Goal: Check status: Check status

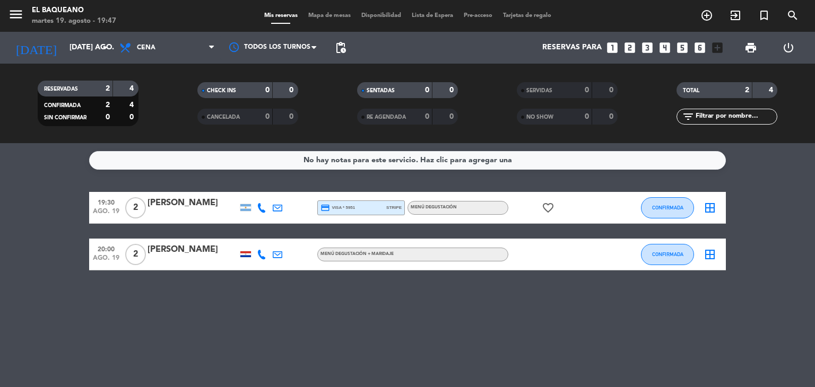
click at [259, 206] on icon at bounding box center [262, 208] width 10 height 10
click at [257, 189] on span "Copiar" at bounding box center [253, 190] width 22 height 11
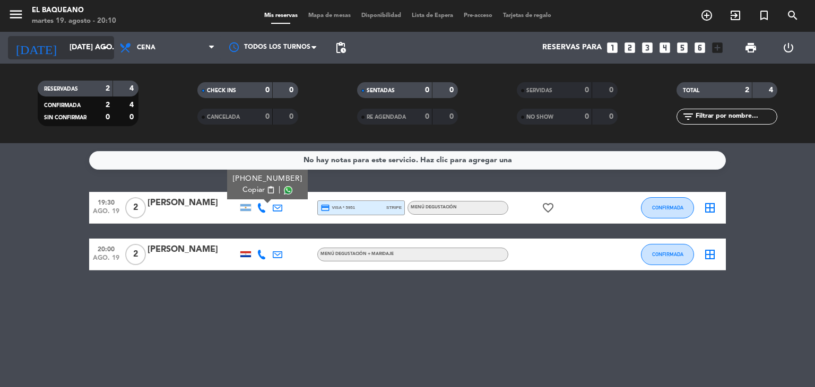
click at [71, 47] on input "[DATE] ago." at bounding box center [114, 47] width 101 height 19
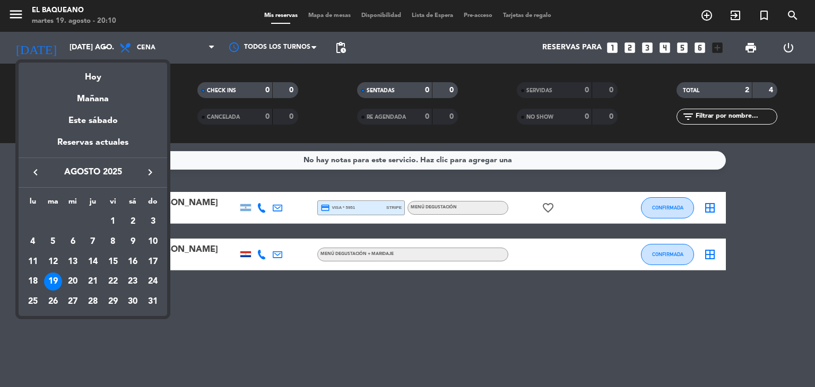
click at [281, 345] on div at bounding box center [407, 193] width 815 height 387
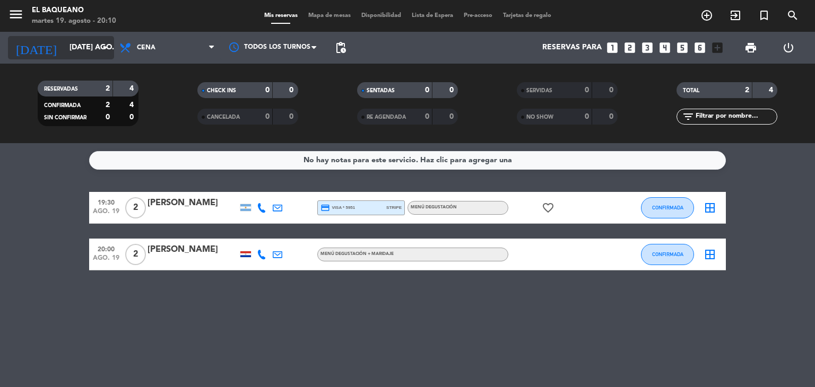
click at [79, 49] on input "[DATE] ago." at bounding box center [114, 47] width 101 height 19
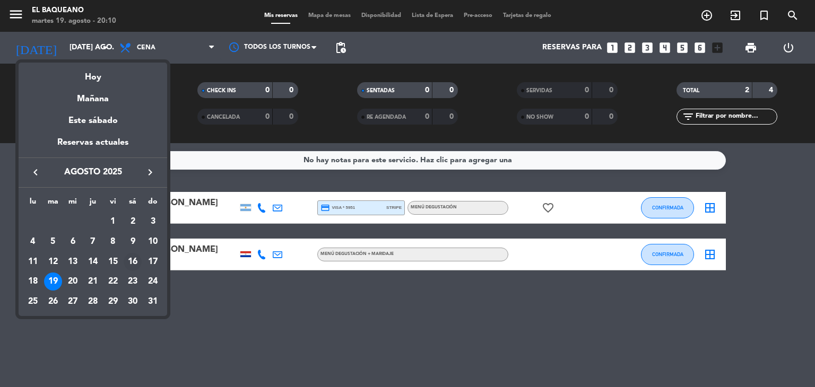
click at [132, 267] on div "16" at bounding box center [133, 262] width 18 height 18
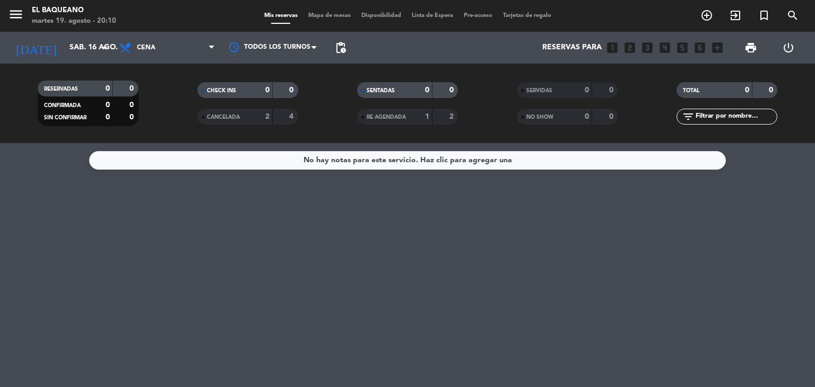
click at [237, 117] on span "CANCELADA" at bounding box center [223, 117] width 33 height 5
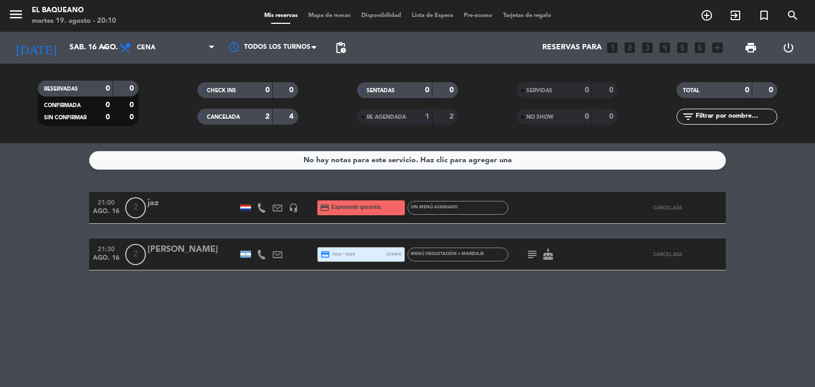
click at [260, 207] on icon at bounding box center [262, 208] width 10 height 10
click at [247, 190] on span "Copiar" at bounding box center [253, 190] width 22 height 11
click at [224, 232] on div "21:00 ago. 16 2 jaz [PHONE_NUMBER] Copiar content_paste | headset_mic credit_ca…" at bounding box center [407, 231] width 637 height 79
click at [75, 45] on input "sáb. 16 ago." at bounding box center [114, 47] width 101 height 19
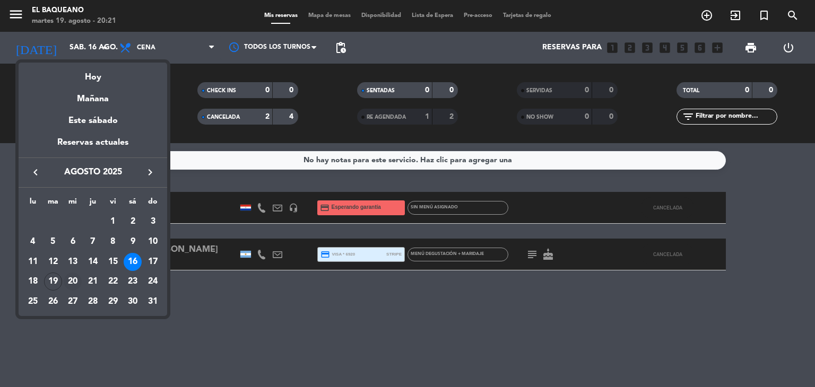
click at [68, 284] on div "20" at bounding box center [73, 282] width 18 height 18
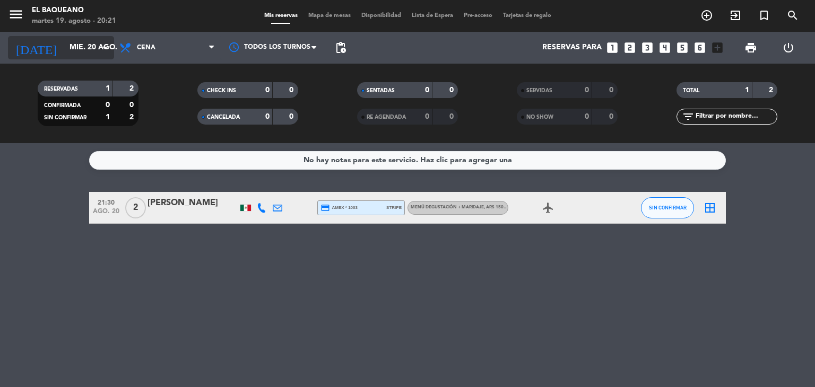
click at [64, 52] on input "mié. 20 ago." at bounding box center [114, 47] width 101 height 19
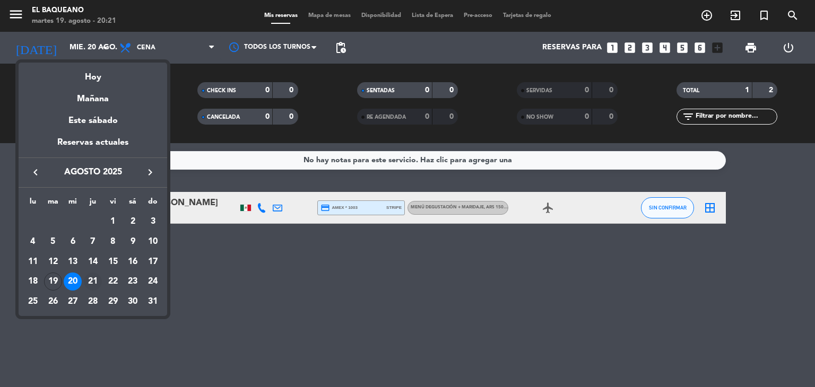
click at [92, 284] on div "21" at bounding box center [93, 282] width 18 height 18
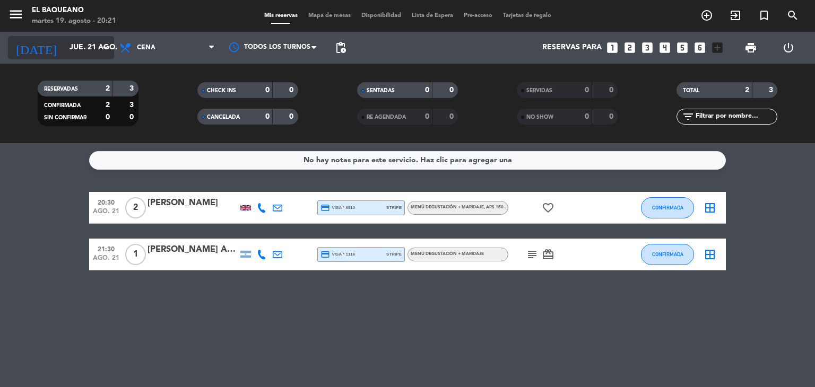
click at [83, 56] on input "jue. 21 ago." at bounding box center [114, 47] width 101 height 19
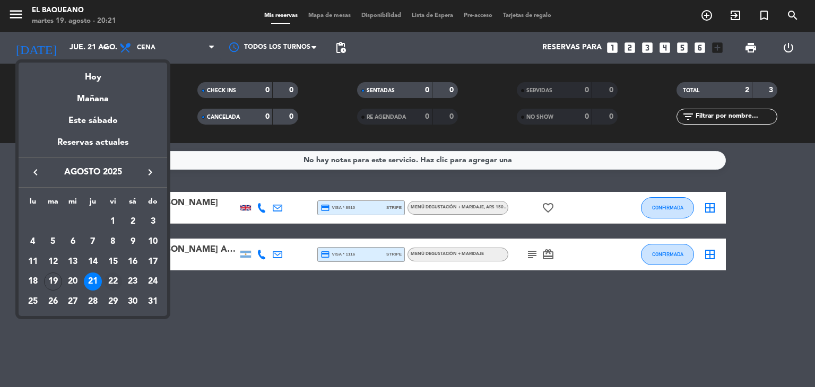
click at [117, 276] on div "22" at bounding box center [113, 282] width 18 height 18
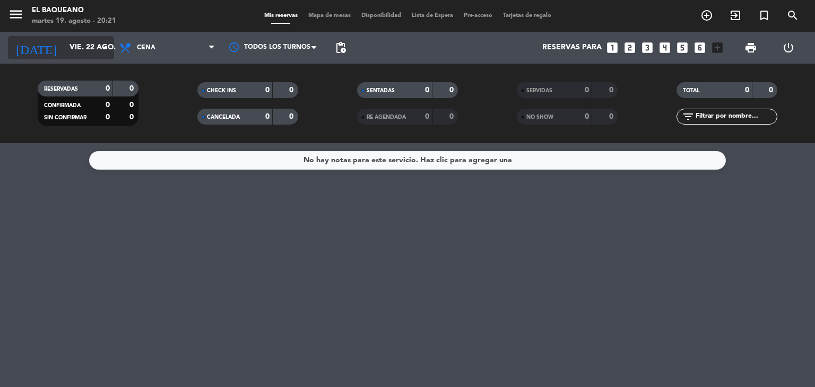
click at [77, 55] on input "vie. 22 ago." at bounding box center [114, 47] width 101 height 19
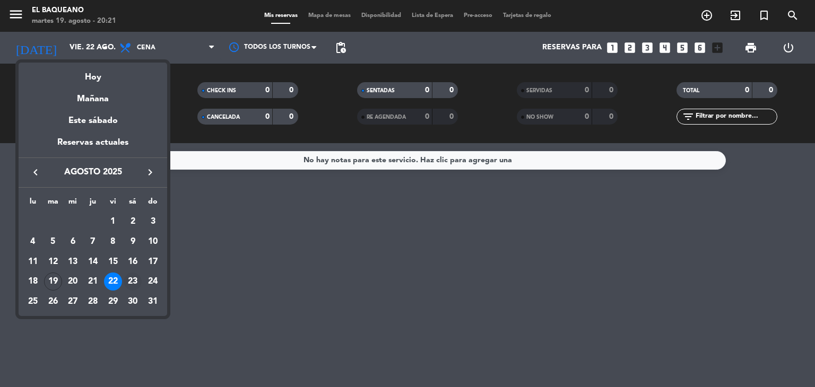
click at [132, 282] on div "23" at bounding box center [133, 282] width 18 height 18
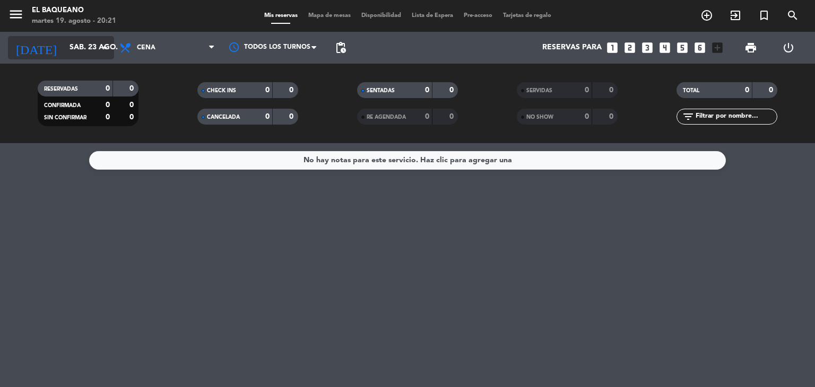
click at [81, 58] on div "[DATE] sáb. 23 ago. arrow_drop_down" at bounding box center [61, 47] width 106 height 23
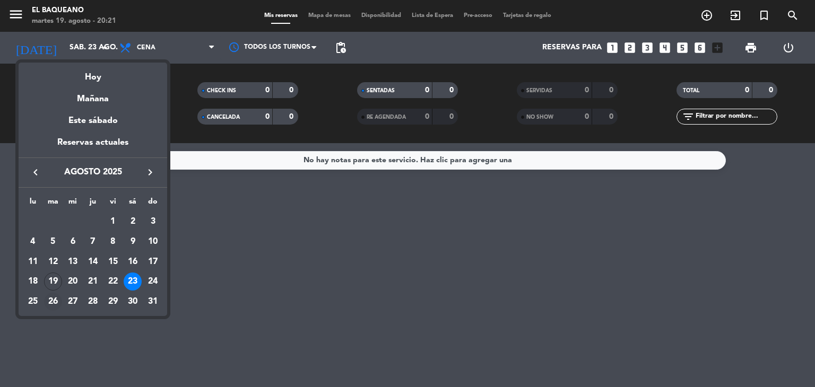
click at [54, 300] on div "26" at bounding box center [53, 302] width 18 height 18
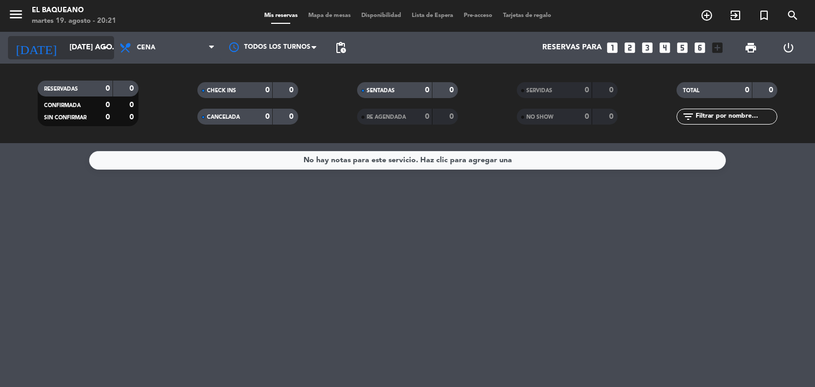
click at [97, 43] on input "[DATE] ago." at bounding box center [114, 47] width 101 height 19
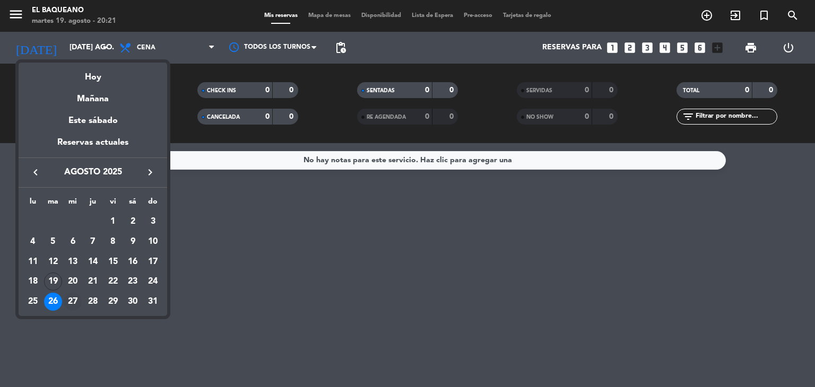
click at [69, 303] on div "27" at bounding box center [73, 302] width 18 height 18
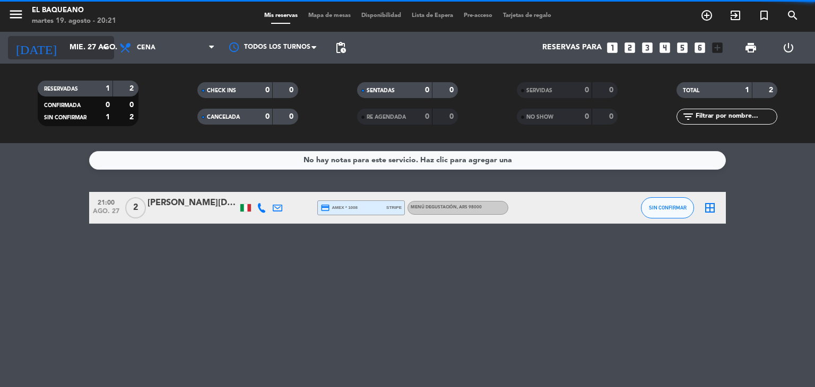
click at [65, 50] on input "mié. 27 ago." at bounding box center [114, 47] width 101 height 19
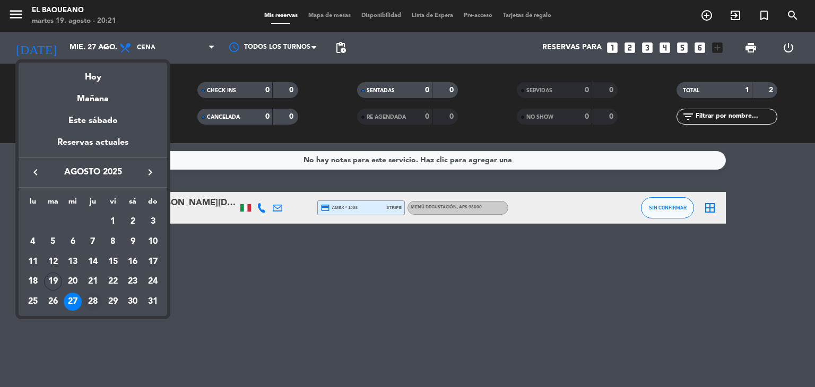
click at [94, 301] on div "28" at bounding box center [93, 302] width 18 height 18
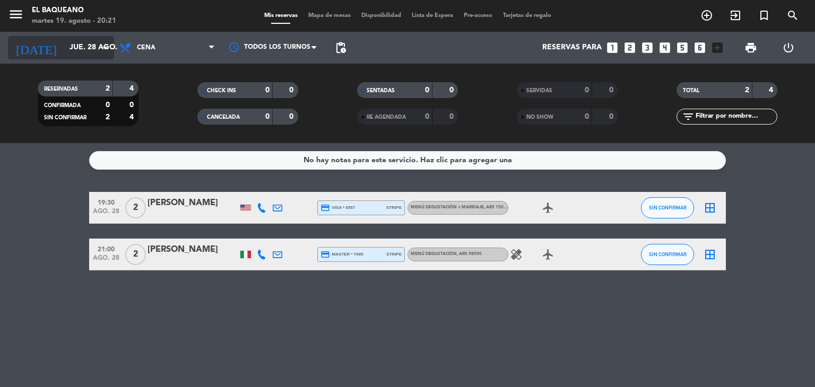
click at [84, 36] on div "[DATE] jue. 28 ago. arrow_drop_down" at bounding box center [61, 47] width 106 height 23
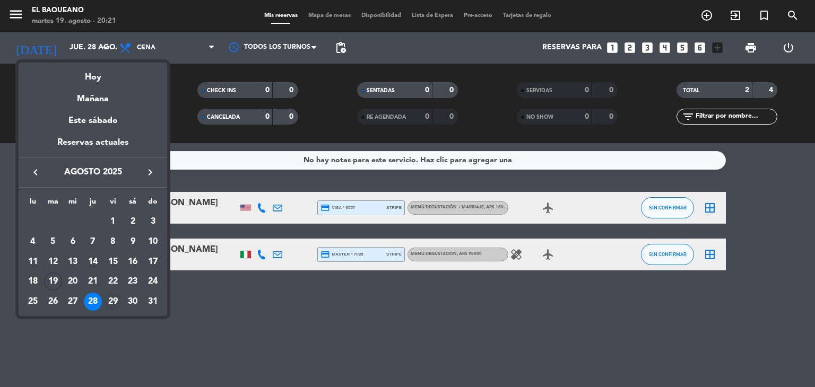
click at [109, 300] on div "29" at bounding box center [113, 302] width 18 height 18
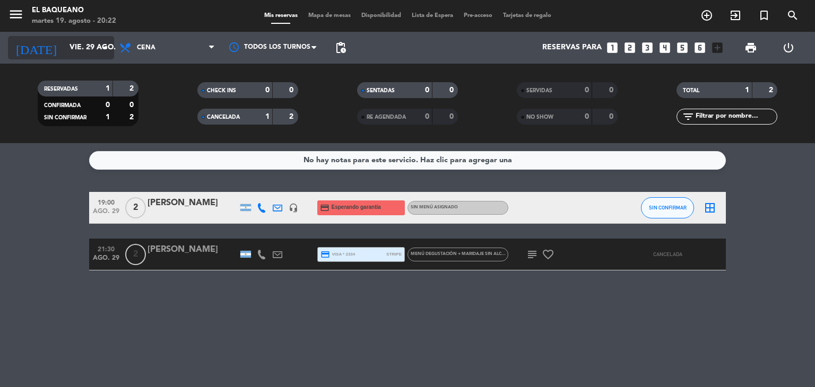
click at [94, 51] on input "vie. 29 ago." at bounding box center [114, 47] width 101 height 19
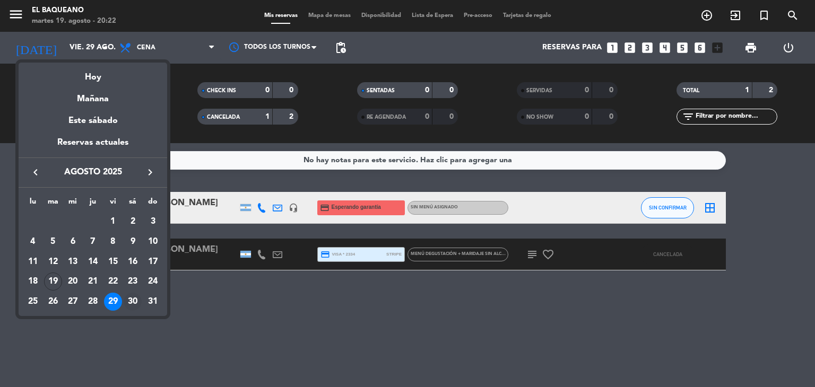
click at [126, 304] on div "30" at bounding box center [133, 302] width 18 height 18
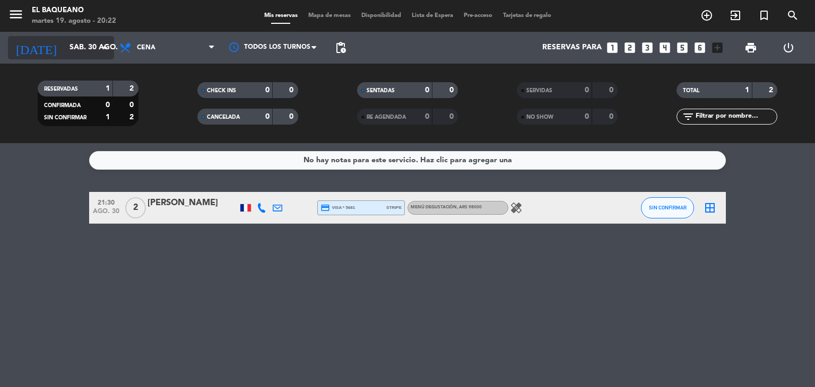
click at [64, 54] on input "sáb. 30 ago." at bounding box center [114, 47] width 101 height 19
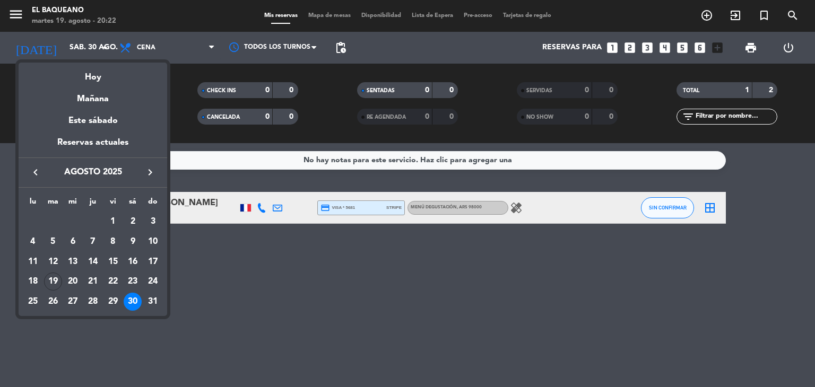
click at [143, 180] on div "keyboard_arrow_left agosto 2025 keyboard_arrow_right" at bounding box center [93, 173] width 149 height 30
click at [144, 175] on icon "keyboard_arrow_right" at bounding box center [150, 172] width 13 height 13
click at [55, 243] on div "2" at bounding box center [53, 242] width 18 height 18
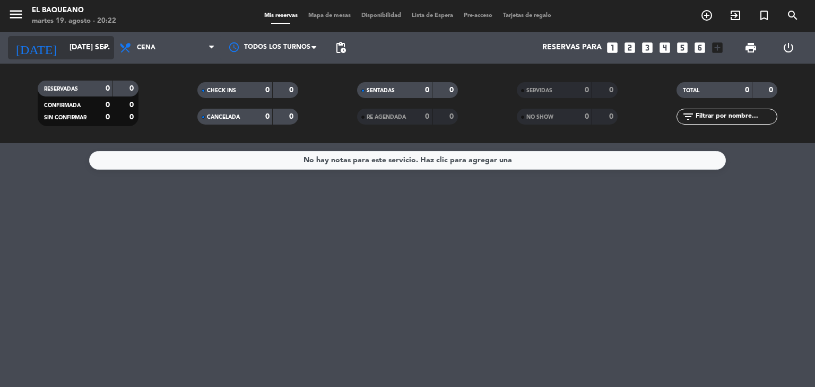
click at [56, 57] on div "[DATE] [DATE] sep. arrow_drop_down" at bounding box center [61, 47] width 106 height 23
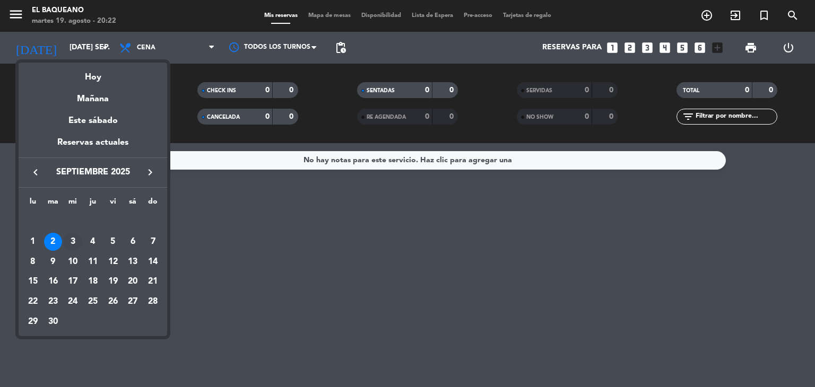
click at [68, 238] on div "3" at bounding box center [73, 242] width 18 height 18
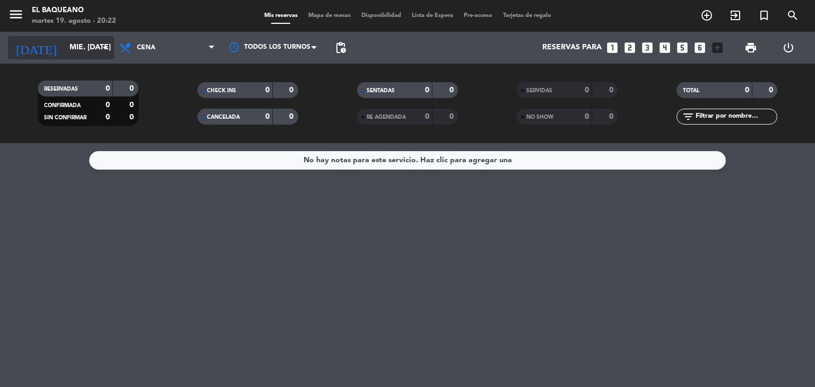
click at [76, 45] on input "mié. [DATE]" at bounding box center [114, 47] width 101 height 19
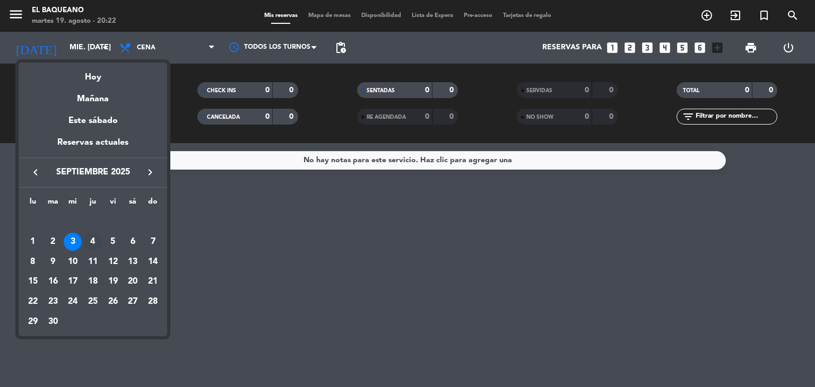
click at [89, 240] on div "4" at bounding box center [93, 242] width 18 height 18
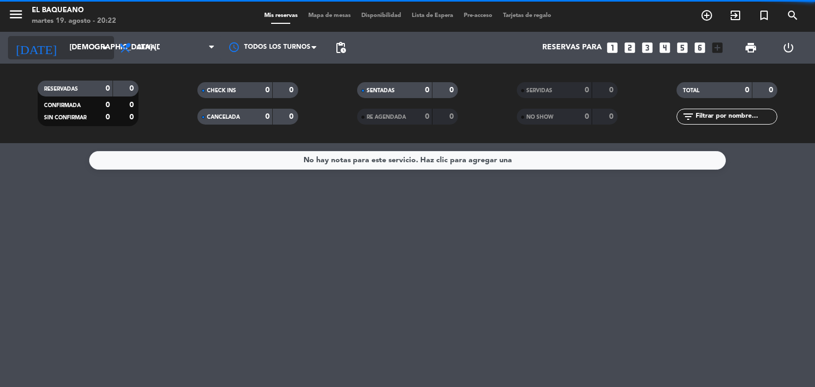
click at [91, 40] on input "[DEMOGRAPHIC_DATA] [DATE]" at bounding box center [114, 47] width 101 height 19
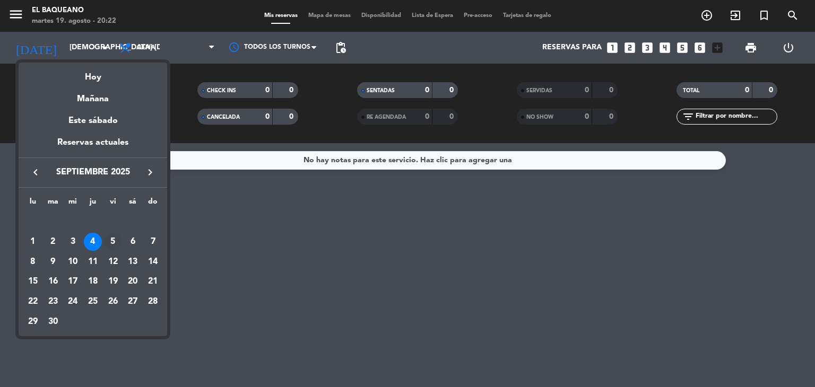
click at [107, 240] on div "5" at bounding box center [113, 242] width 18 height 18
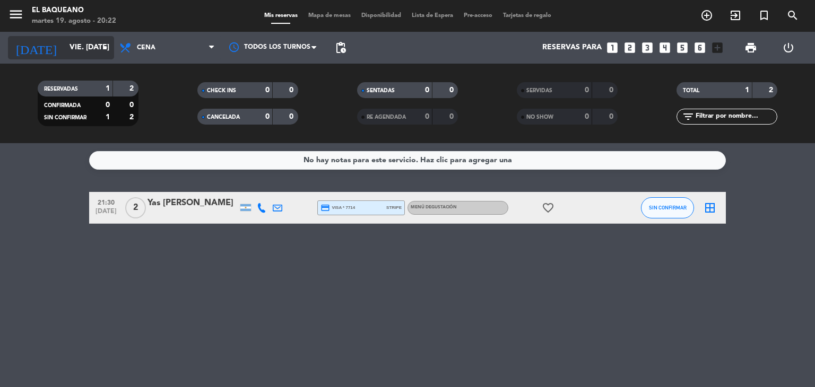
click at [87, 53] on input "vie. [DATE]" at bounding box center [114, 47] width 101 height 19
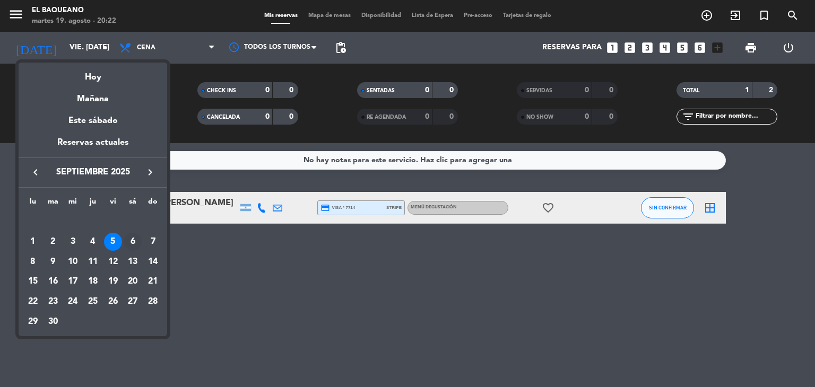
click at [133, 239] on div "6" at bounding box center [133, 242] width 18 height 18
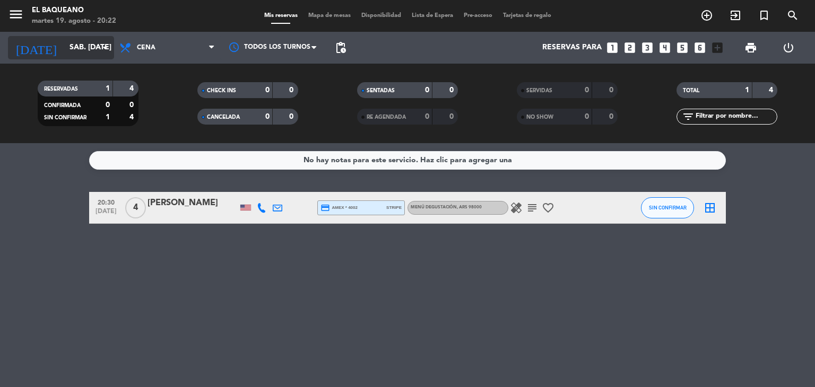
click at [95, 57] on input "sáb. [DATE]" at bounding box center [114, 47] width 101 height 19
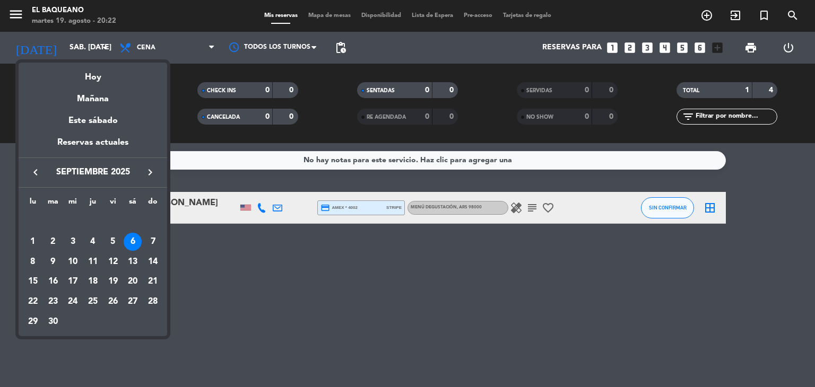
click at [514, 202] on div at bounding box center [407, 193] width 815 height 387
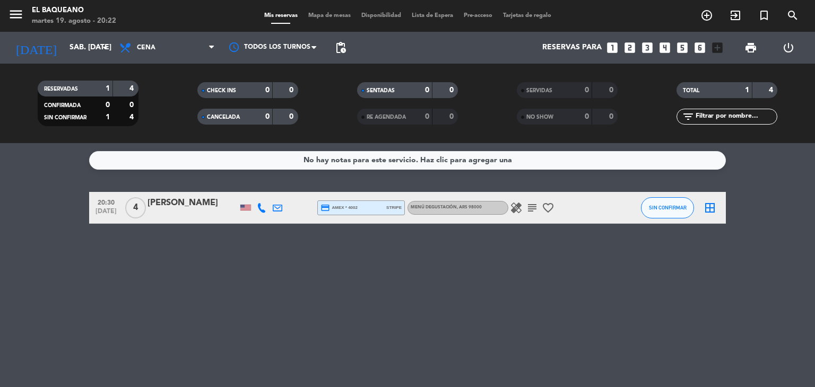
click at [514, 206] on icon "healing" at bounding box center [516, 208] width 13 height 13
click at [527, 206] on icon "subject" at bounding box center [532, 208] width 13 height 13
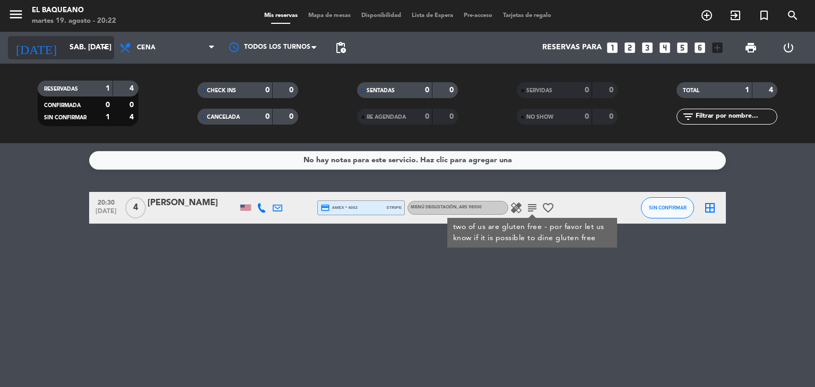
click at [70, 51] on input "sáb. [DATE]" at bounding box center [114, 47] width 101 height 19
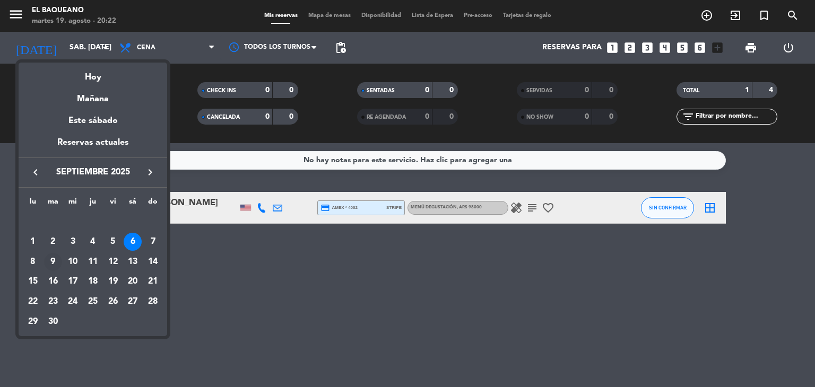
click at [49, 268] on div "9" at bounding box center [53, 262] width 18 height 18
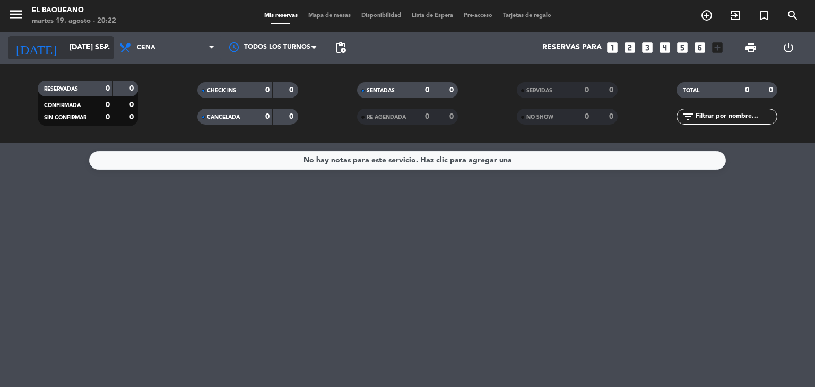
click at [64, 45] on input "[DATE] sep." at bounding box center [114, 47] width 101 height 19
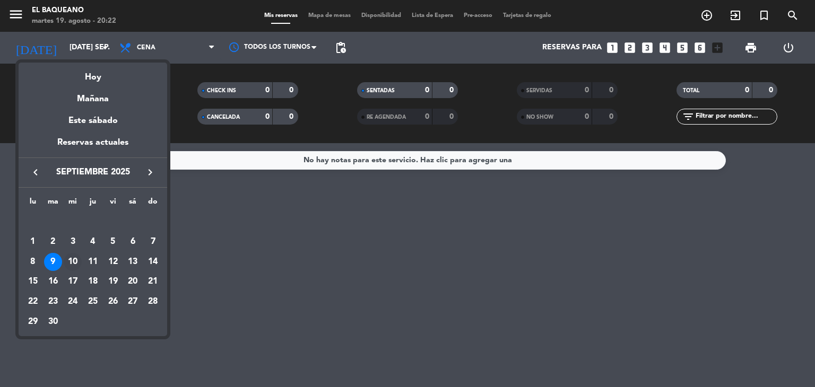
click at [72, 264] on div "10" at bounding box center [73, 262] width 18 height 18
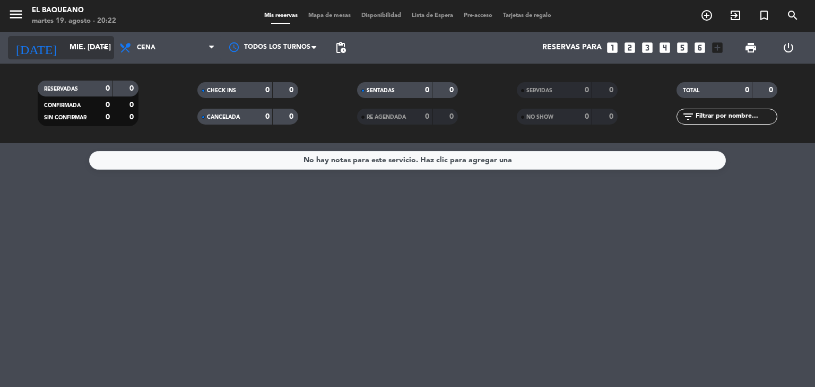
click at [85, 51] on input "mié. [DATE]" at bounding box center [114, 47] width 101 height 19
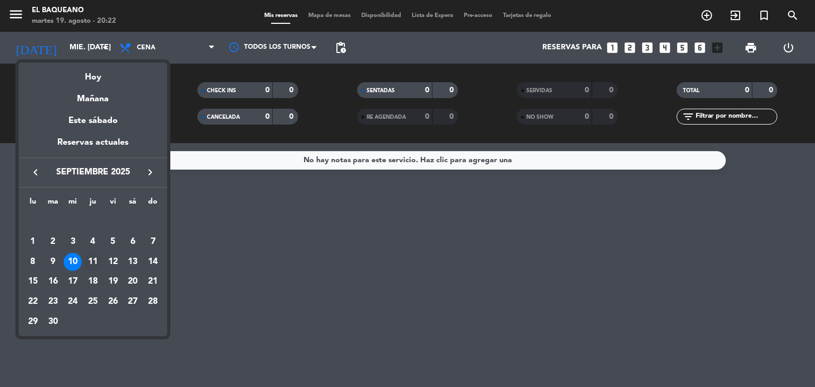
click at [96, 266] on div "11" at bounding box center [93, 262] width 18 height 18
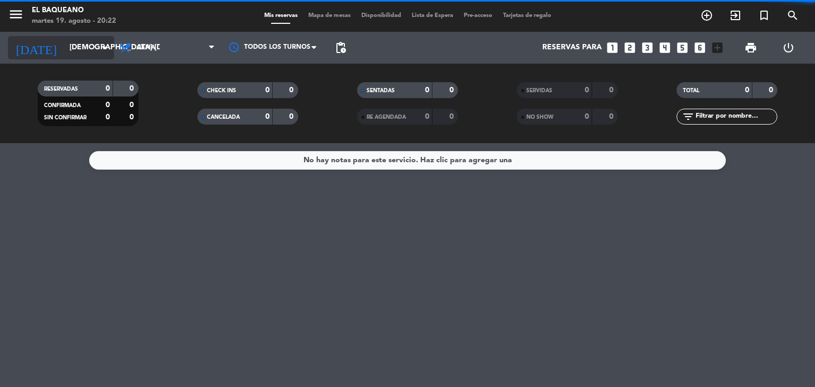
click at [98, 53] on input "[DEMOGRAPHIC_DATA] [DATE]" at bounding box center [114, 47] width 101 height 19
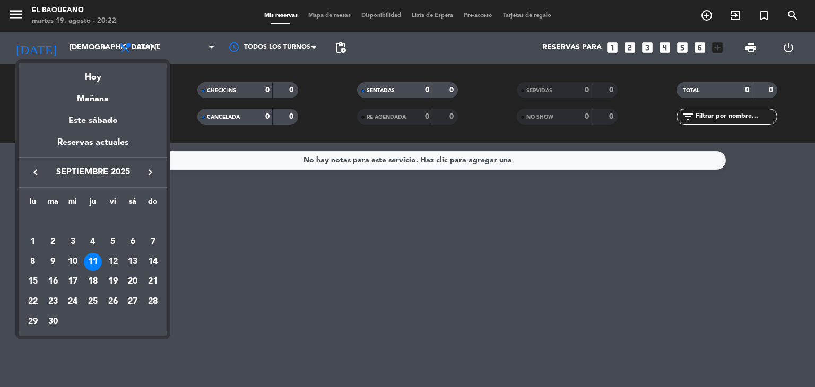
click at [113, 260] on div "12" at bounding box center [113, 262] width 18 height 18
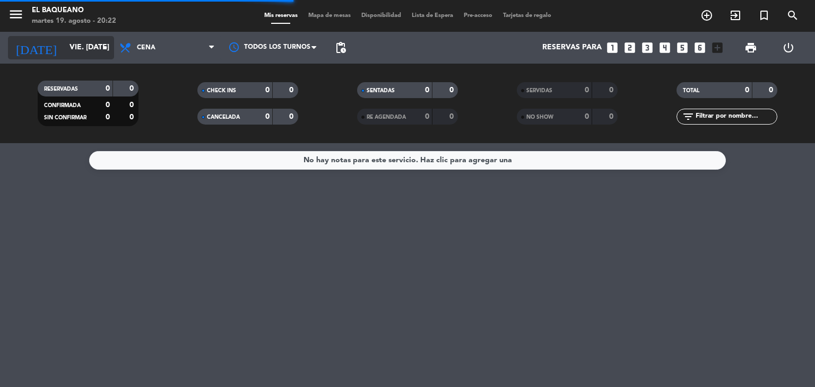
click at [87, 53] on input "vie. [DATE]" at bounding box center [114, 47] width 101 height 19
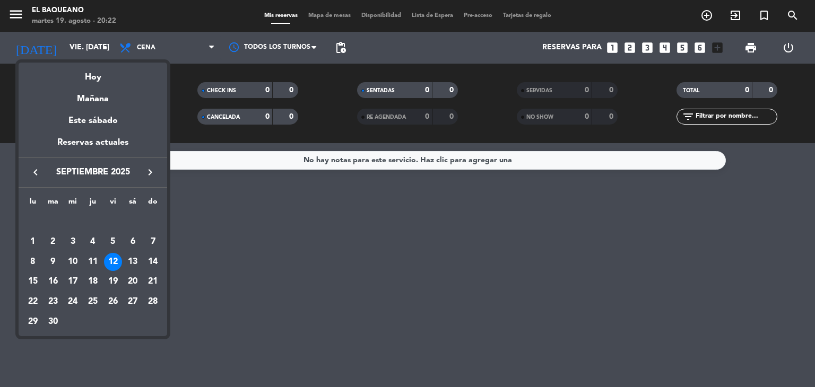
click at [36, 164] on div "keyboard_arrow_left septiembre 2025 keyboard_arrow_right" at bounding box center [93, 173] width 149 height 30
click at [36, 166] on button "keyboard_arrow_left" at bounding box center [35, 173] width 19 height 14
click at [54, 278] on div "19" at bounding box center [53, 282] width 18 height 18
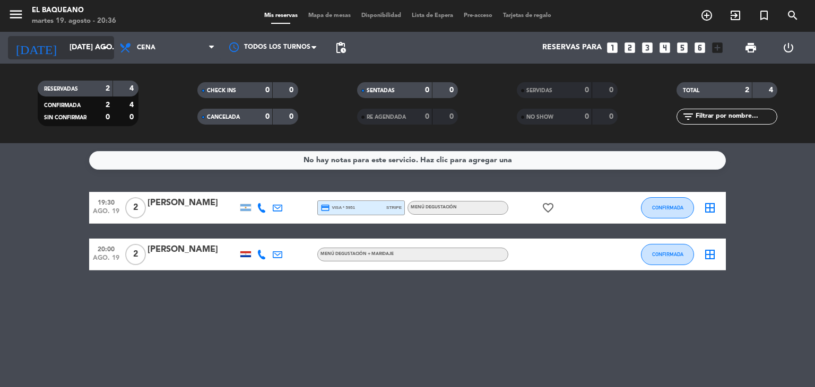
click at [106, 51] on icon "arrow_drop_down" at bounding box center [105, 47] width 13 height 13
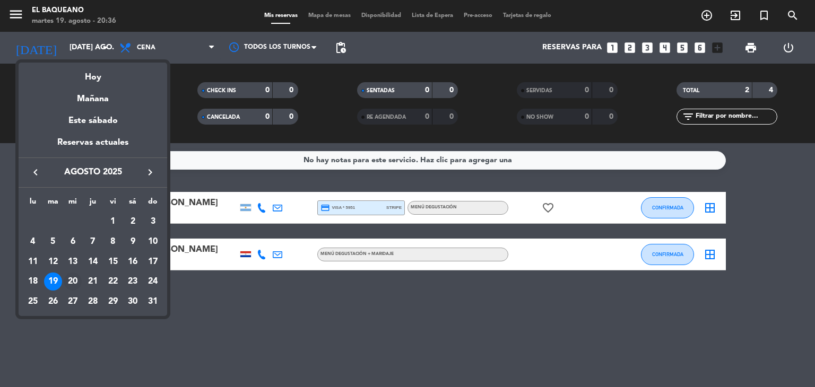
click at [74, 280] on div "20" at bounding box center [73, 282] width 18 height 18
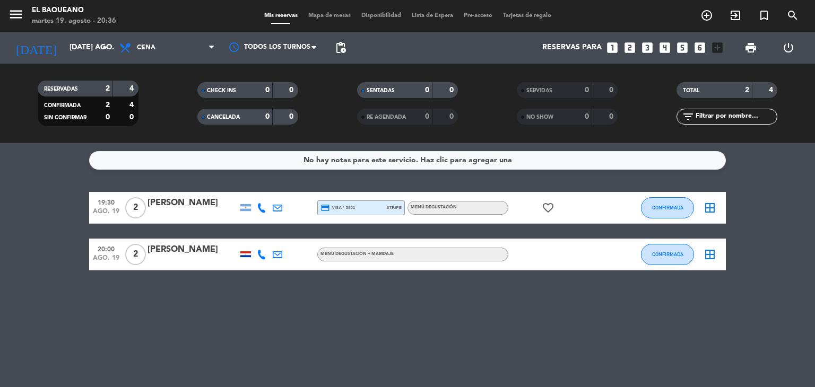
type input "mié. 20 ago."
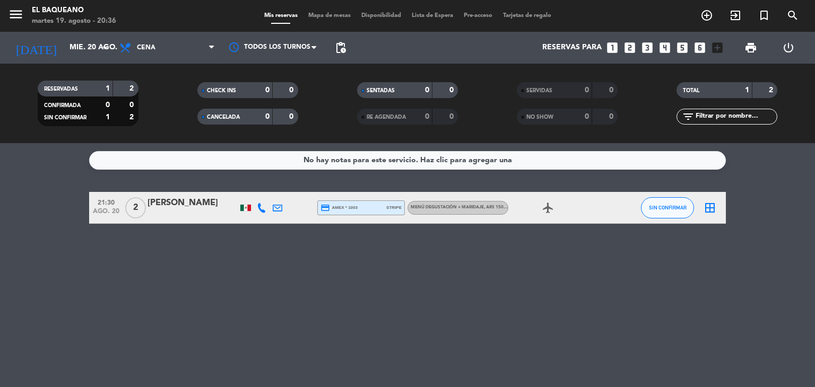
click at [246, 208] on div at bounding box center [245, 208] width 11 height 6
